Goal: Information Seeking & Learning: Learn about a topic

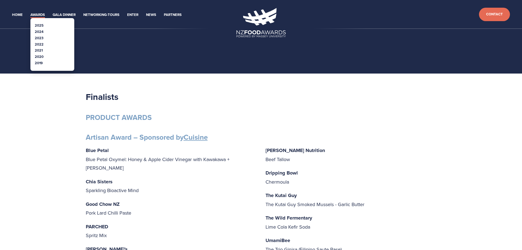
click at [38, 25] on link "2025" at bounding box center [39, 25] width 9 height 5
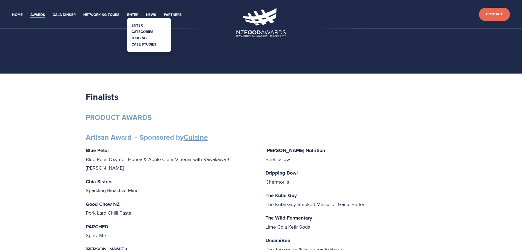
click at [139, 29] on link "Categories" at bounding box center [143, 31] width 22 height 5
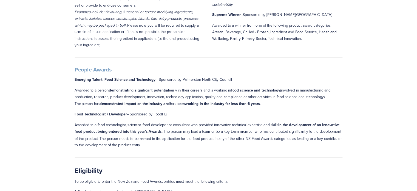
scroll to position [548, 0]
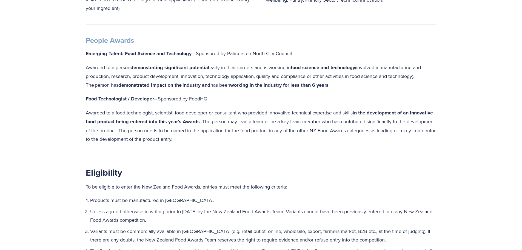
drag, startPoint x: 340, startPoint y: 87, endPoint x: 83, endPoint y: 72, distance: 257.6
click at [83, 72] on div "People Awards Emerging Talent: Food Science and Technology – Sponsored by Palme…" at bounding box center [261, 89] width 360 height 117
copy p "Awarded to a person demonstrating significant potential  early in their careers…"
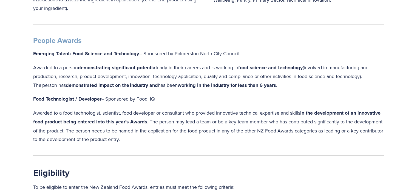
click at [304, 83] on p "Awarded to a person demonstrating significant potential  early in their careers…" at bounding box center [208, 76] width 351 height 27
